Goal: Navigation & Orientation: Find specific page/section

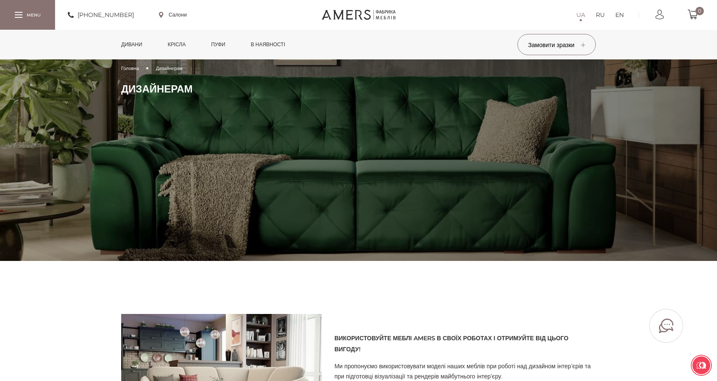
click at [132, 42] on link "Дивани" at bounding box center [132, 45] width 34 height 30
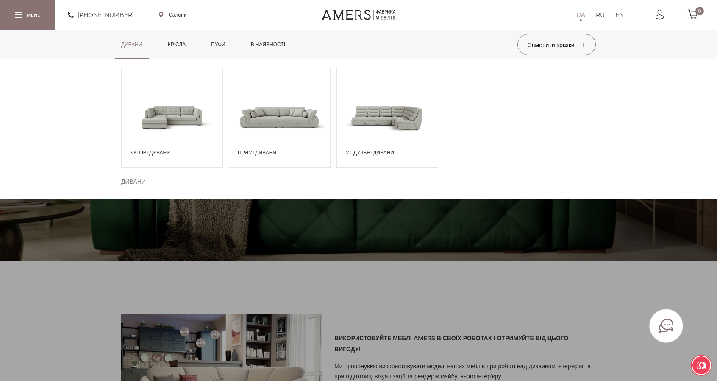
click at [171, 111] on span at bounding box center [172, 116] width 101 height 59
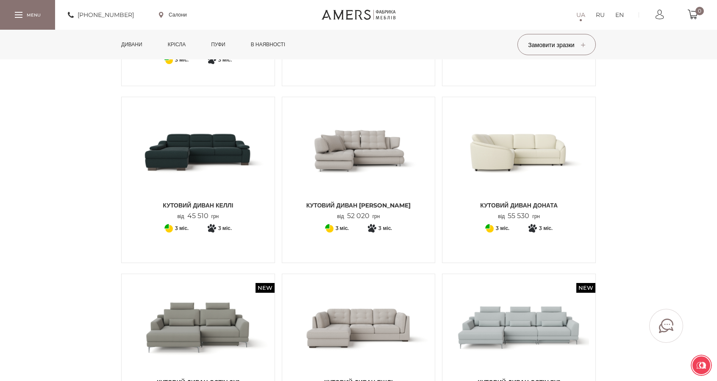
scroll to position [297, 0]
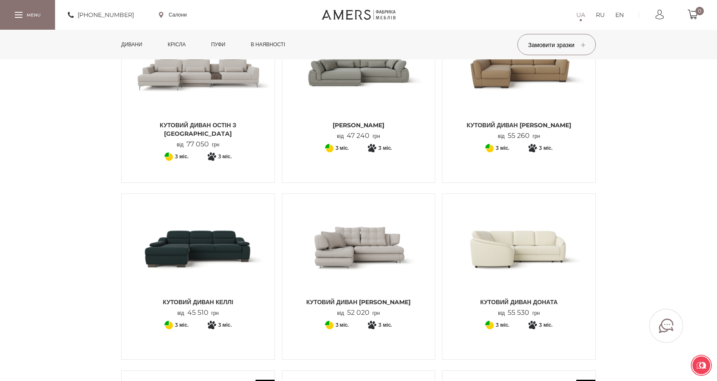
click at [266, 39] on link "в наявності" at bounding box center [268, 45] width 47 height 30
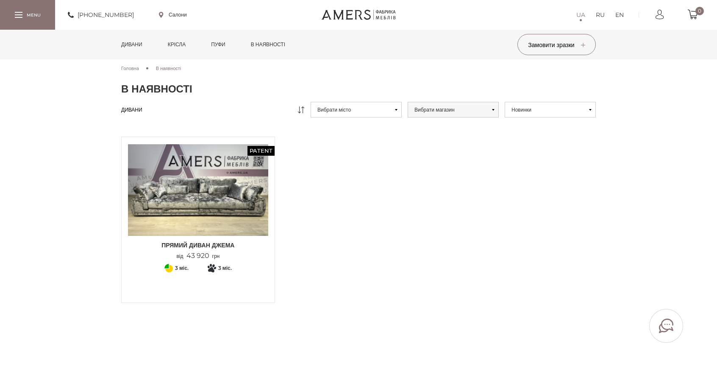
click at [130, 46] on link "Дивани" at bounding box center [132, 45] width 34 height 30
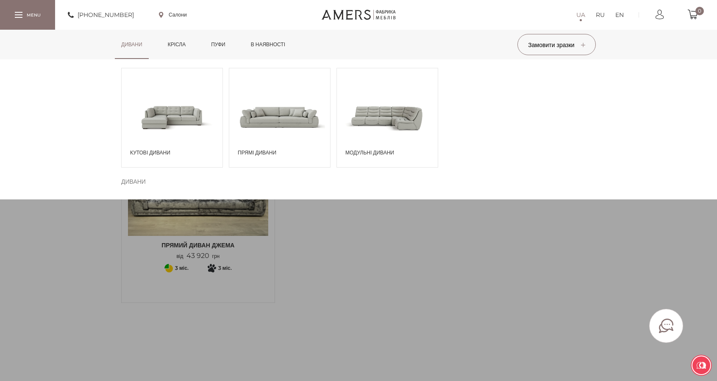
click at [173, 119] on span at bounding box center [172, 116] width 101 height 59
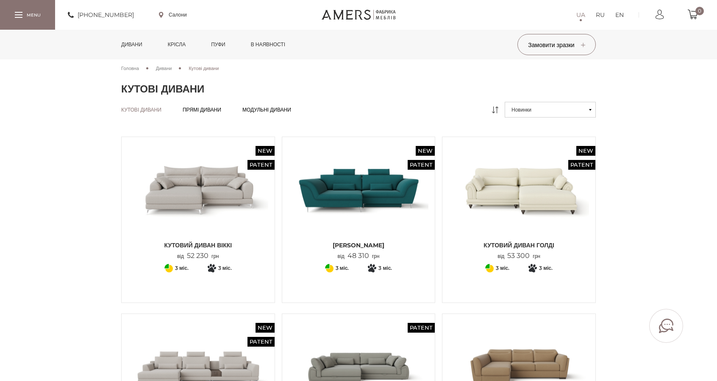
click at [139, 46] on link "Дивани" at bounding box center [132, 45] width 34 height 30
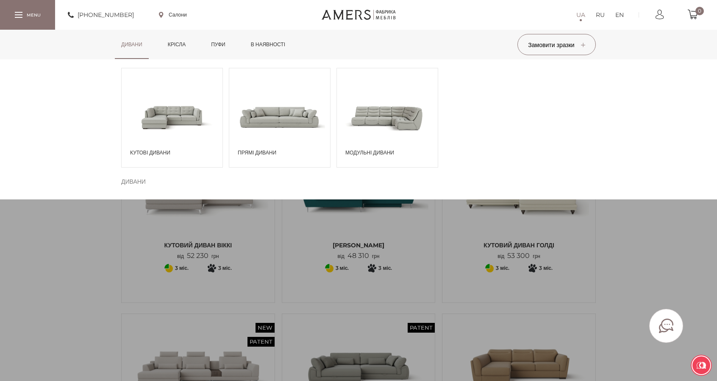
click at [406, 125] on span at bounding box center [387, 116] width 101 height 59
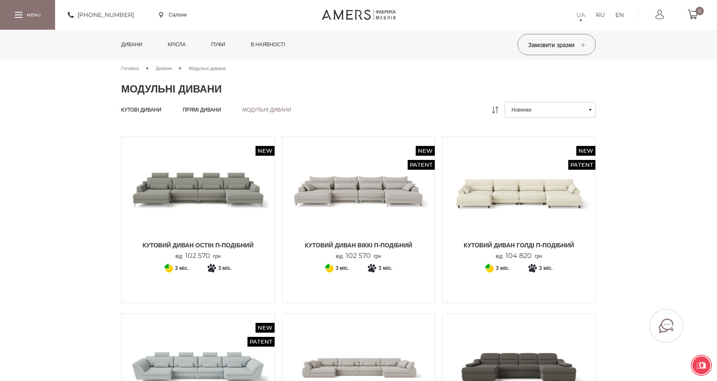
drag, startPoint x: 353, startPoint y: 6, endPoint x: 353, endPoint y: 14, distance: 8.1
click at [353, 6] on div "+380737005770 Салони UA RU EN 0" at bounding box center [358, 15] width 717 height 30
click at [353, 17] on link at bounding box center [359, 15] width 74 height 10
